Goal: Register for event/course

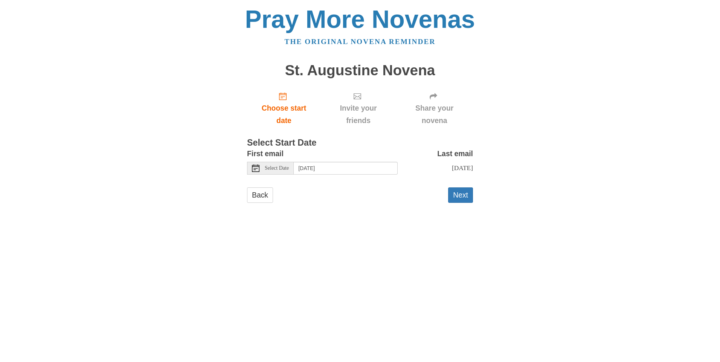
click at [279, 169] on span "Select Date" at bounding box center [277, 168] width 24 height 5
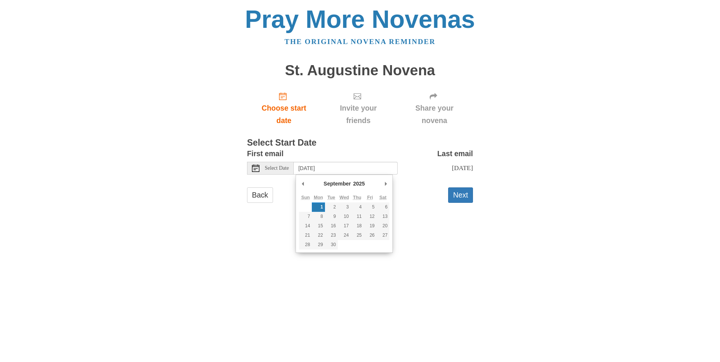
click at [262, 225] on div "Pray More Novenas The original novena reminder St. Augustine Novena Choose star…" at bounding box center [360, 112] width 441 height 225
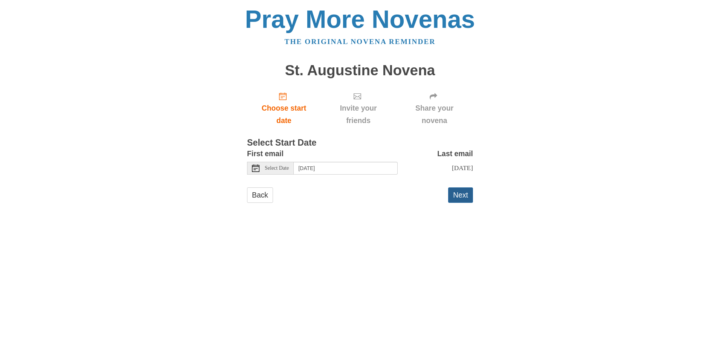
click at [465, 199] on button "Next" at bounding box center [460, 195] width 25 height 15
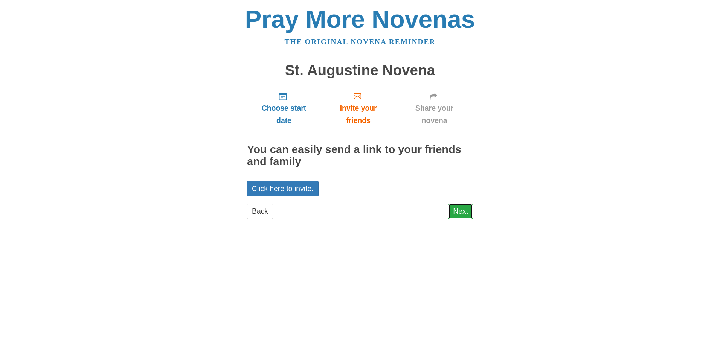
click at [460, 215] on link "Next" at bounding box center [460, 211] width 25 height 15
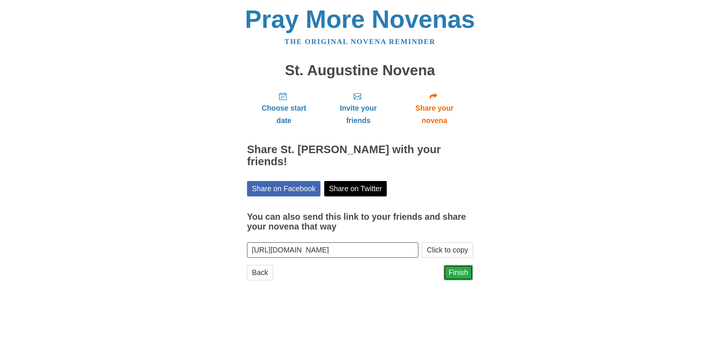
click at [460, 272] on link "Finish" at bounding box center [458, 272] width 29 height 15
